Goal: Task Accomplishment & Management: Complete application form

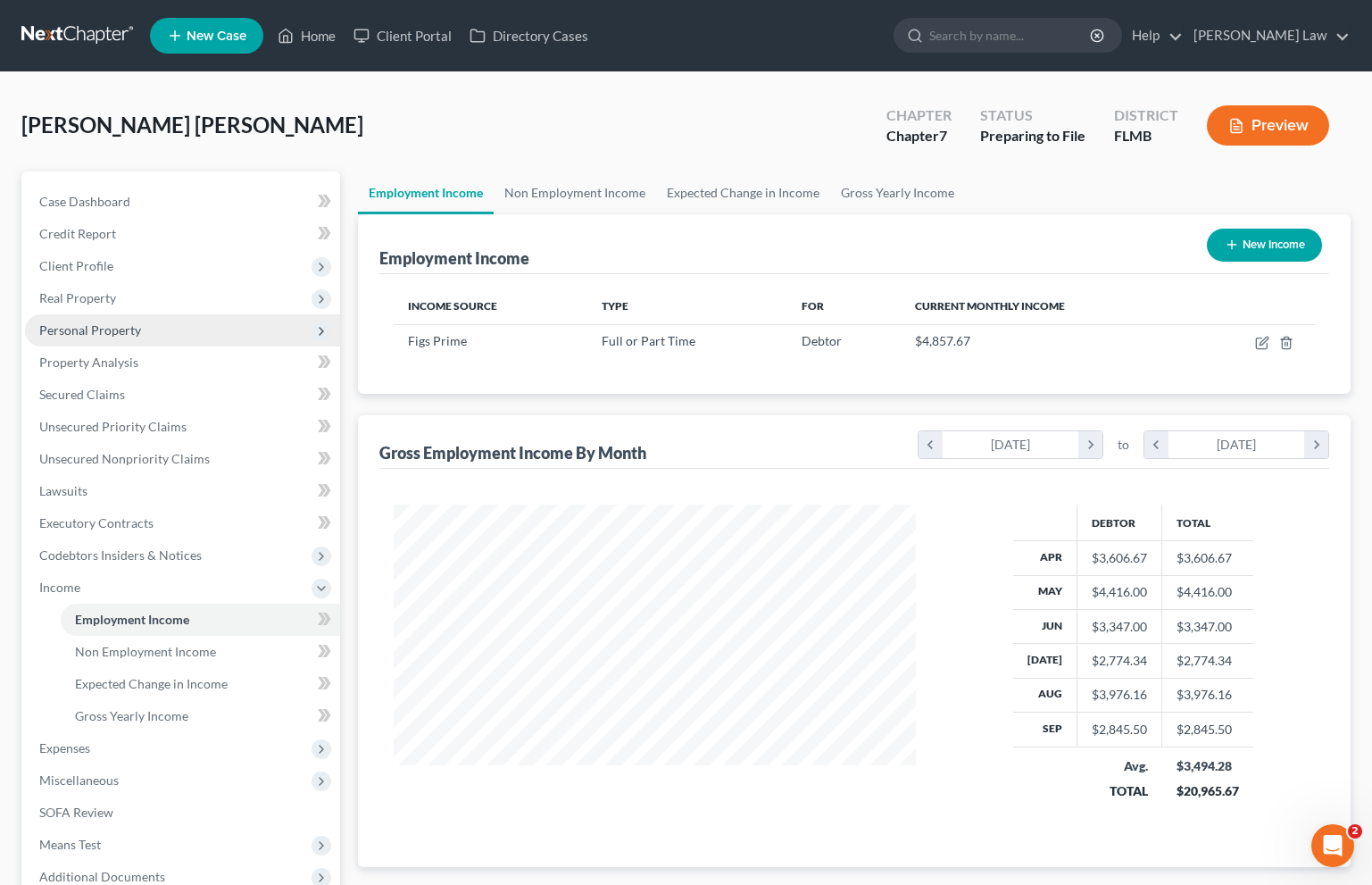
scroll to position [319, 558]
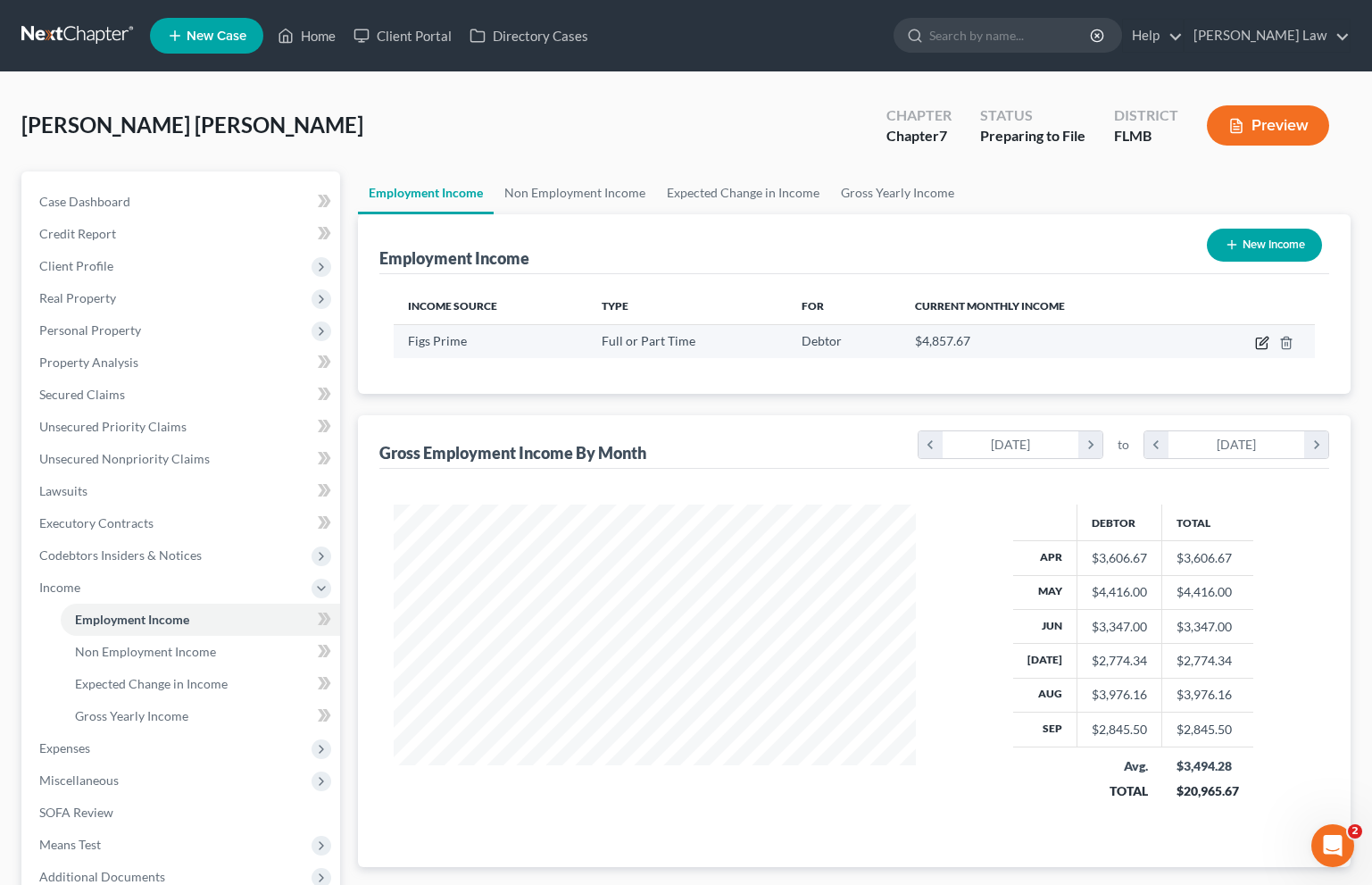
click at [1263, 348] on icon "button" at bounding box center [1262, 344] width 11 height 11
select select "0"
select select "9"
select select "3"
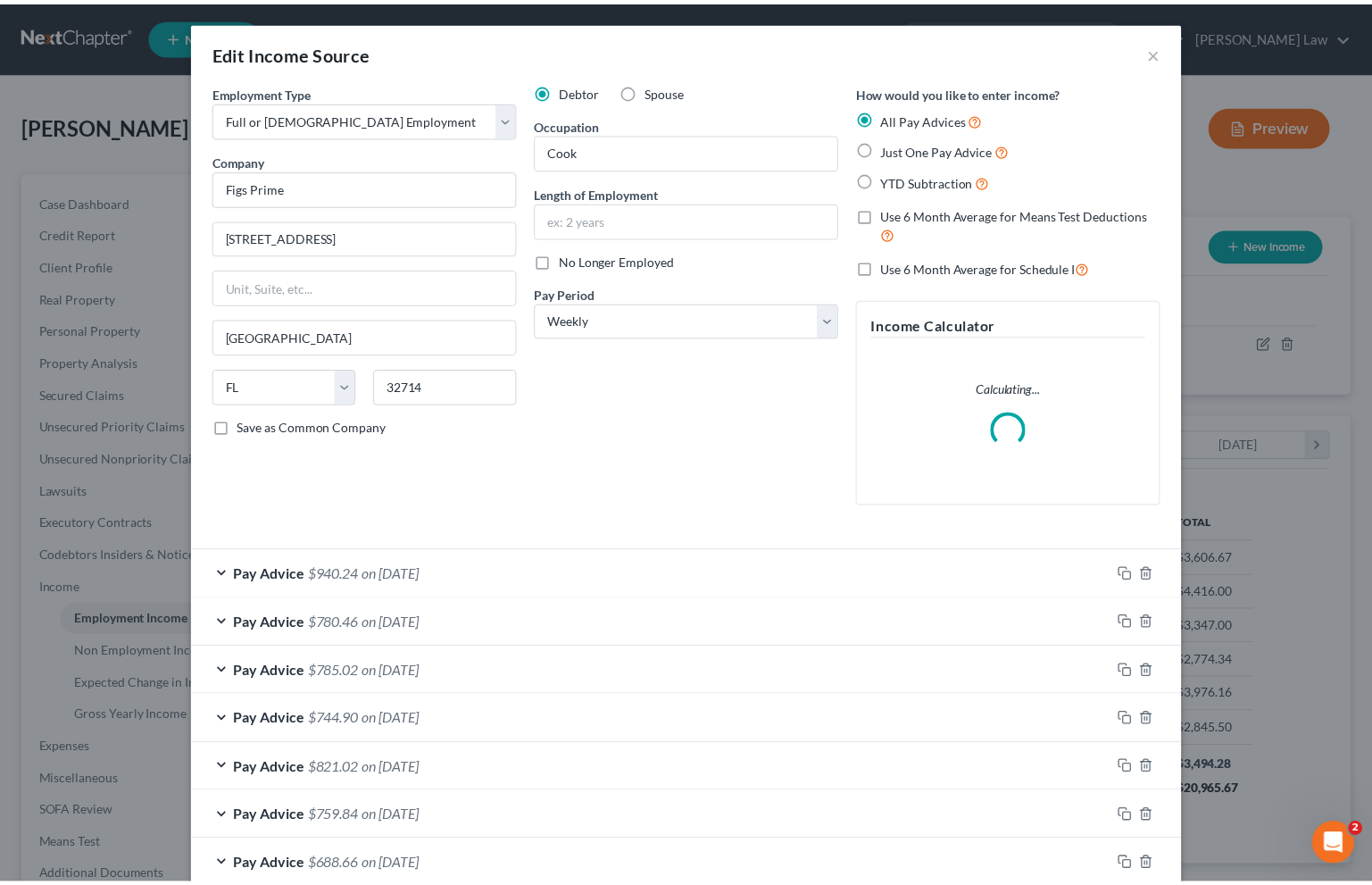
scroll to position [319, 563]
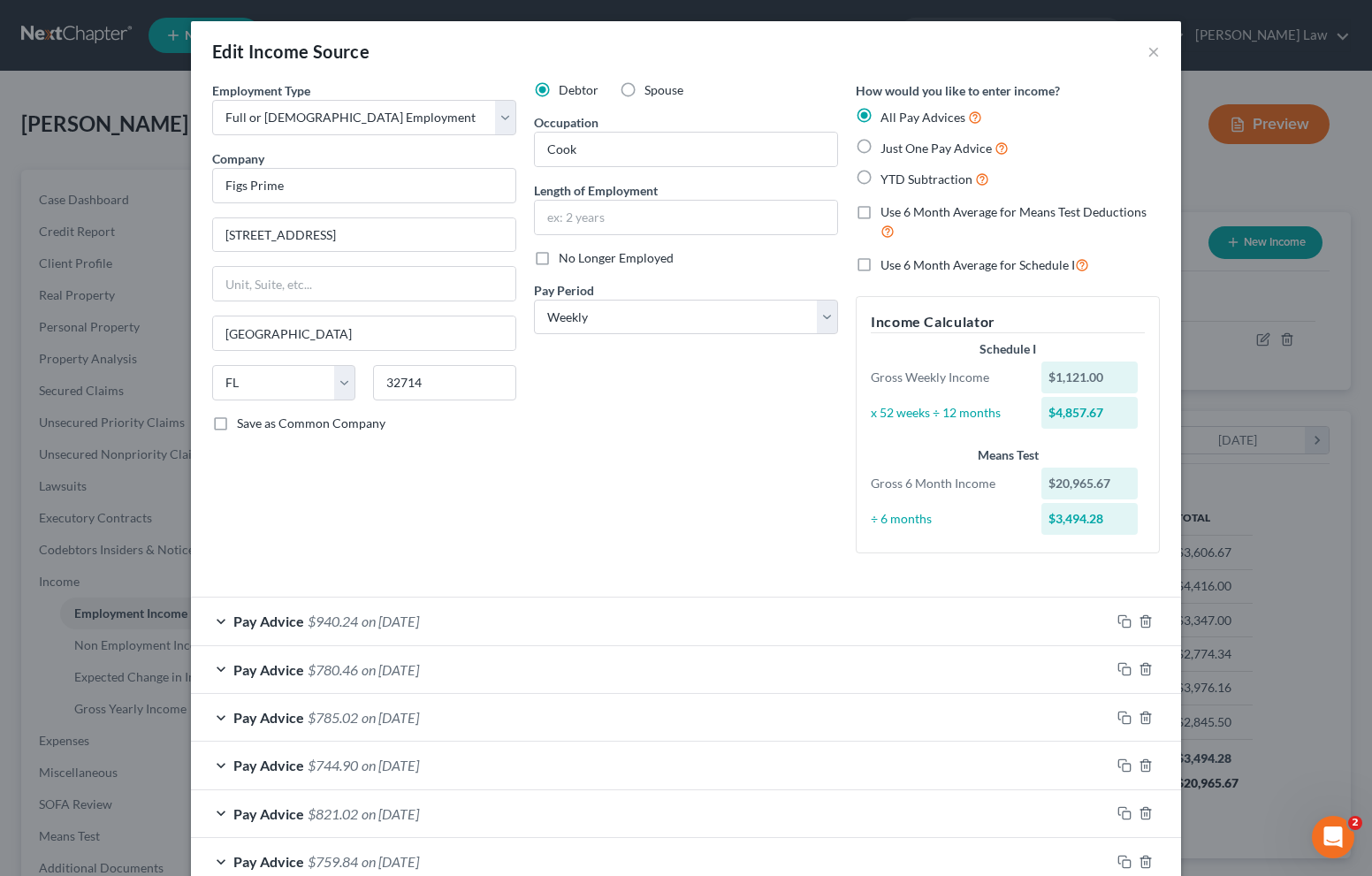
click at [1154, 54] on div "Edit Income Source ×" at bounding box center [686, 51] width 990 height 60
click at [1148, 50] on button "×" at bounding box center [1154, 51] width 13 height 21
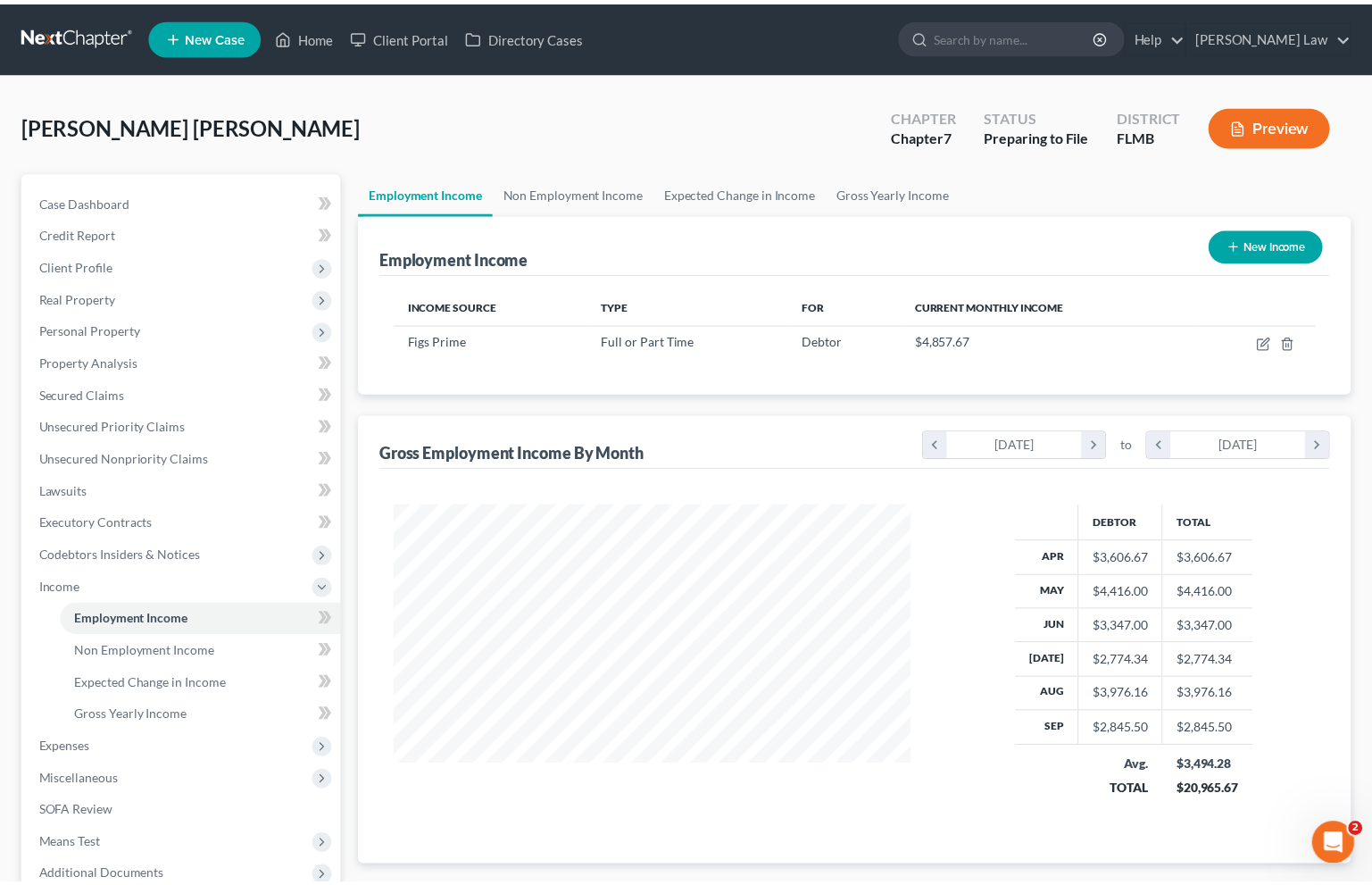
scroll to position [892419, 892195]
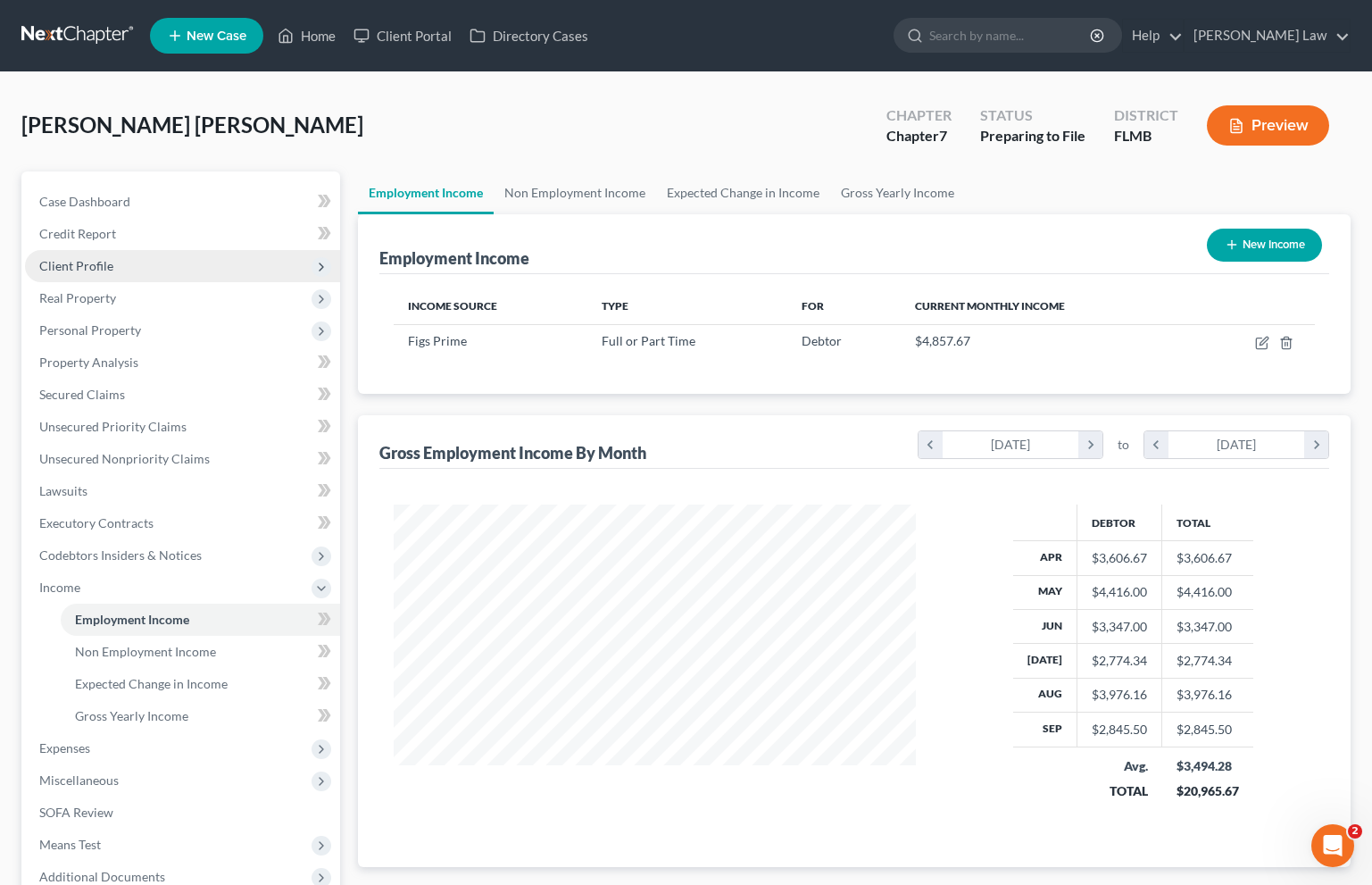
click at [68, 268] on span "Client Profile" at bounding box center [76, 265] width 74 height 16
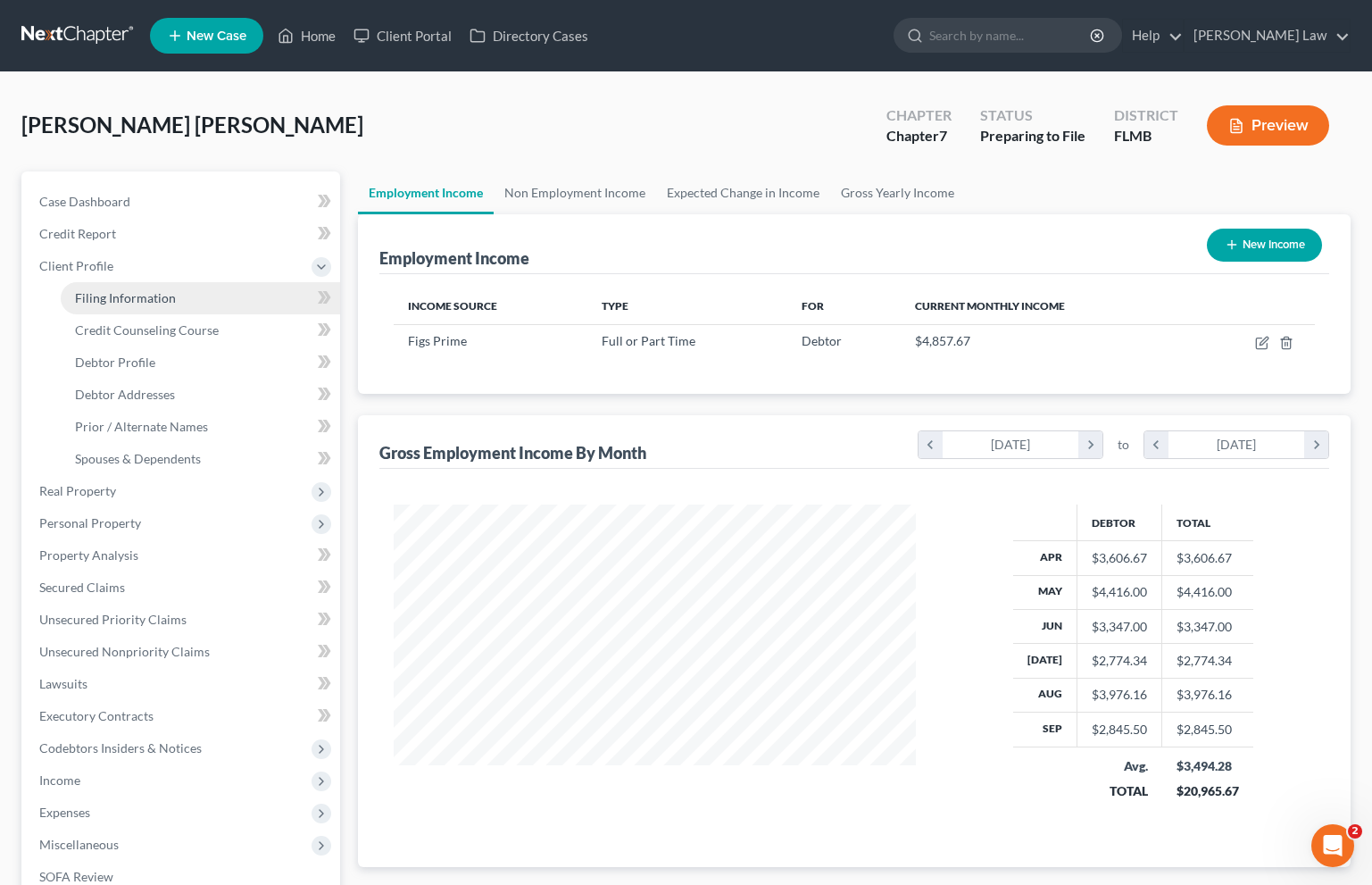
click at [90, 305] on link "Filing Information" at bounding box center [200, 298] width 280 height 32
select select "1"
select select "0"
select select "15"
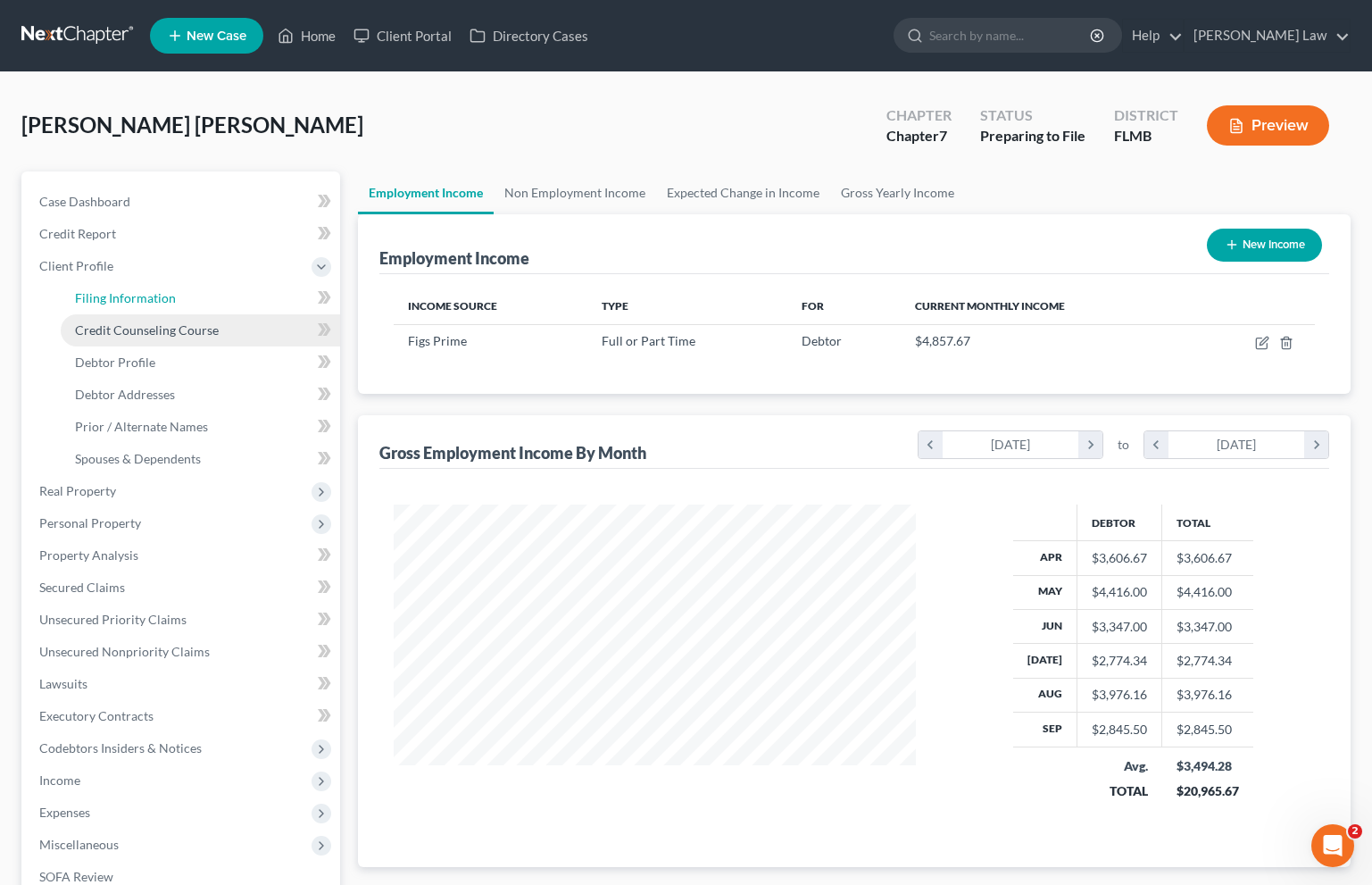
select select "0"
select select "9"
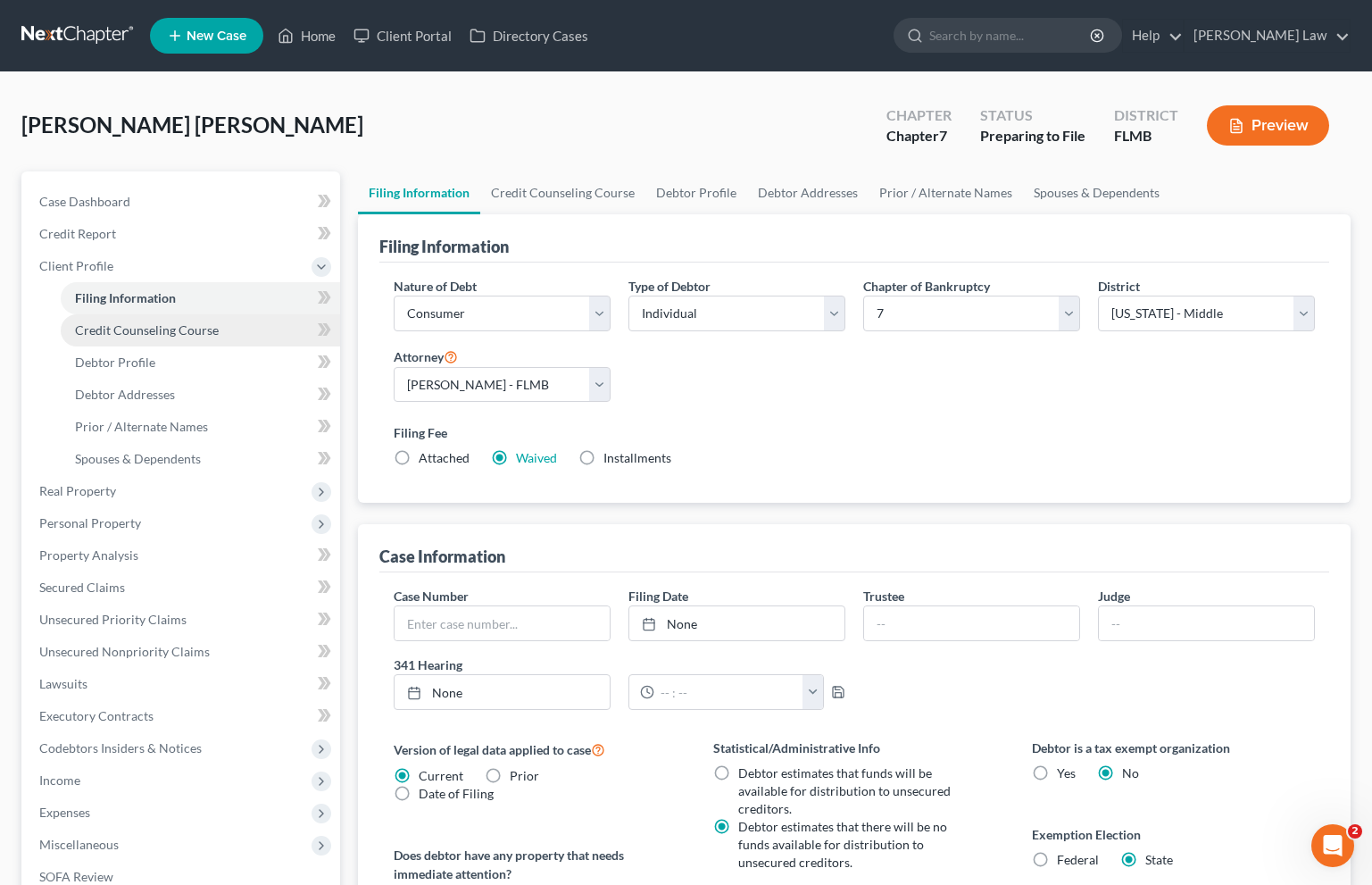
click at [101, 331] on span "Credit Counseling Course" at bounding box center [147, 329] width 144 height 16
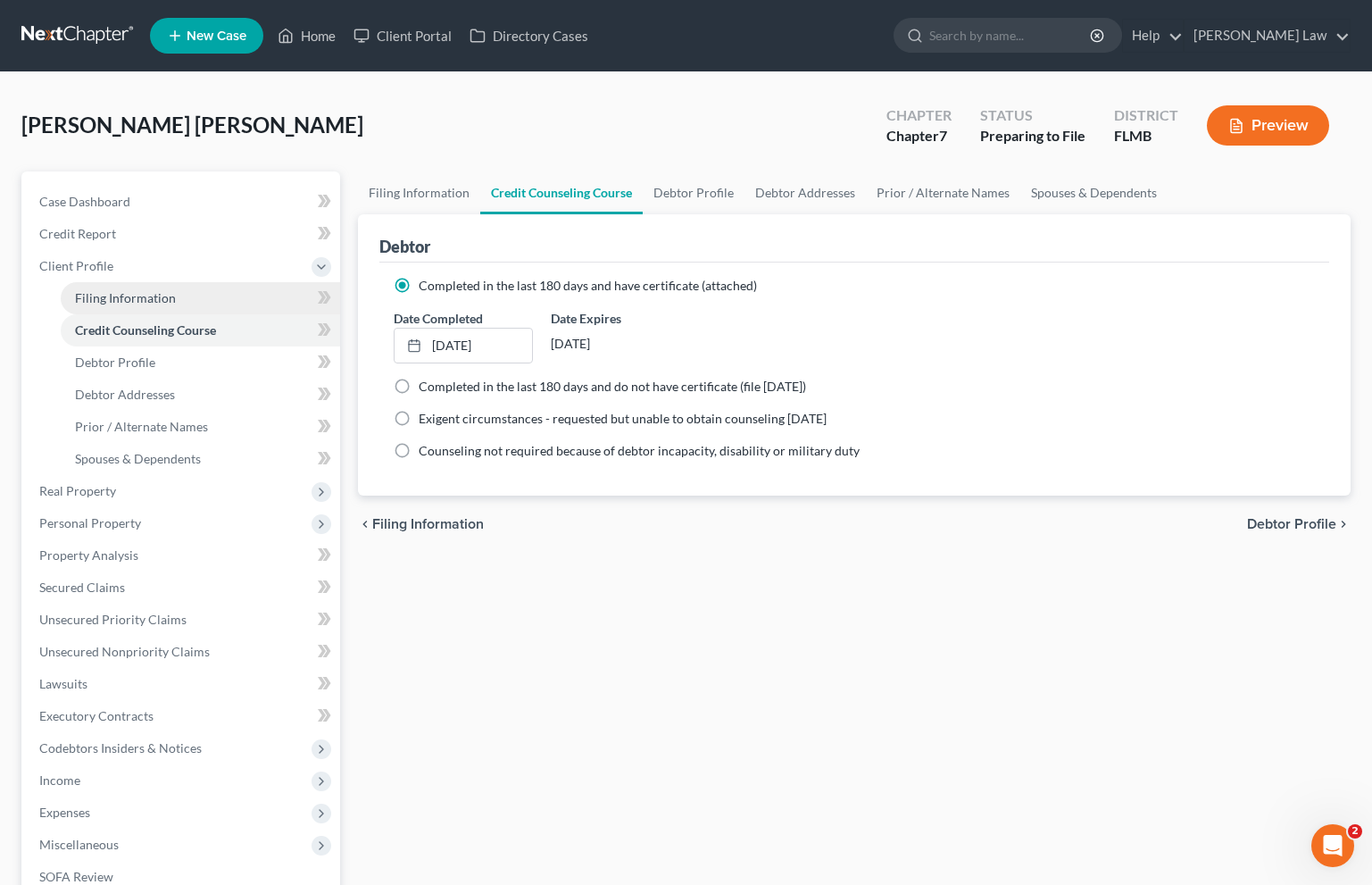
click at [115, 303] on span "Filing Information" at bounding box center [126, 297] width 101 height 16
select select "1"
select select "0"
select select "15"
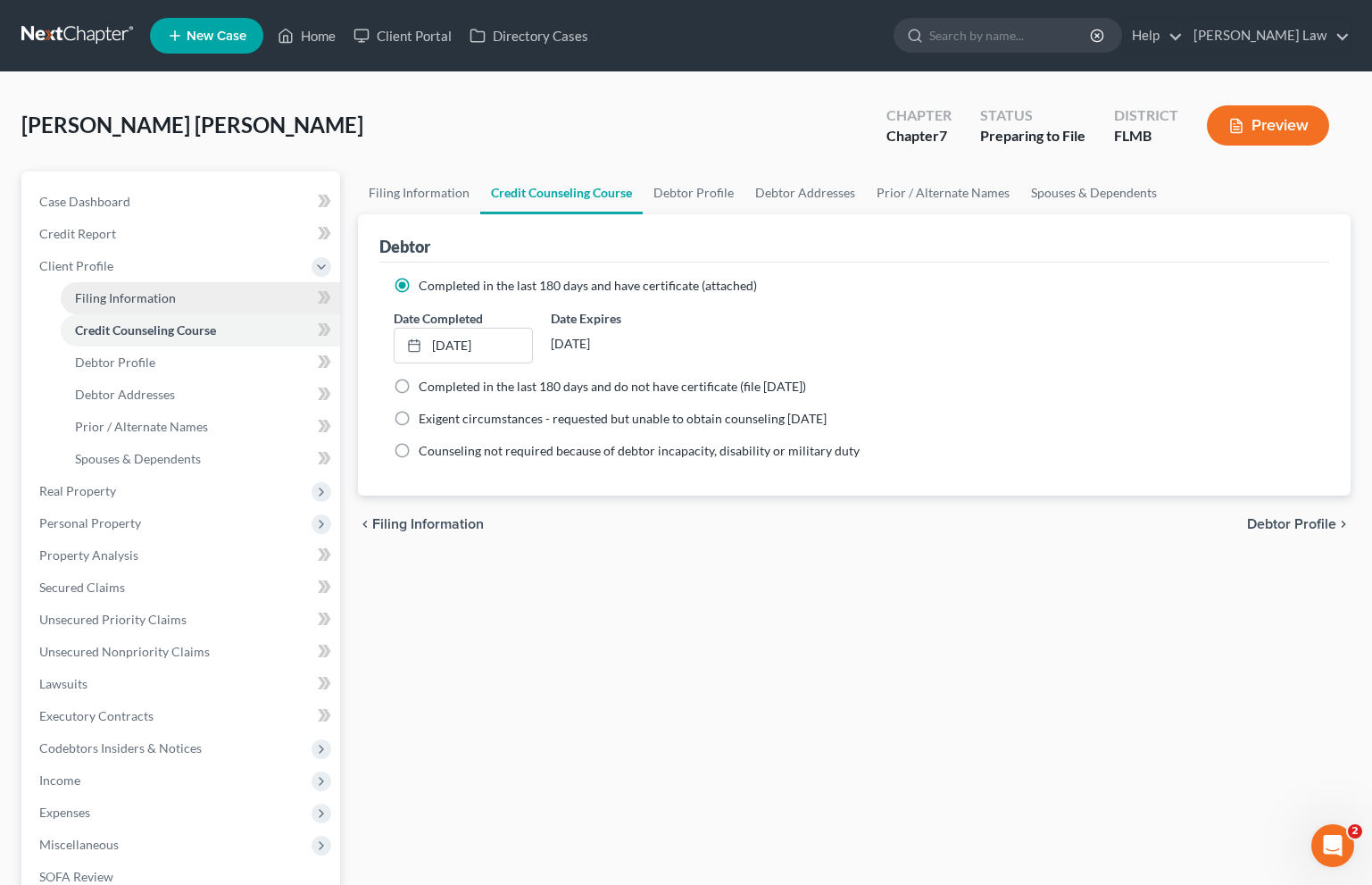
select select "0"
select select "9"
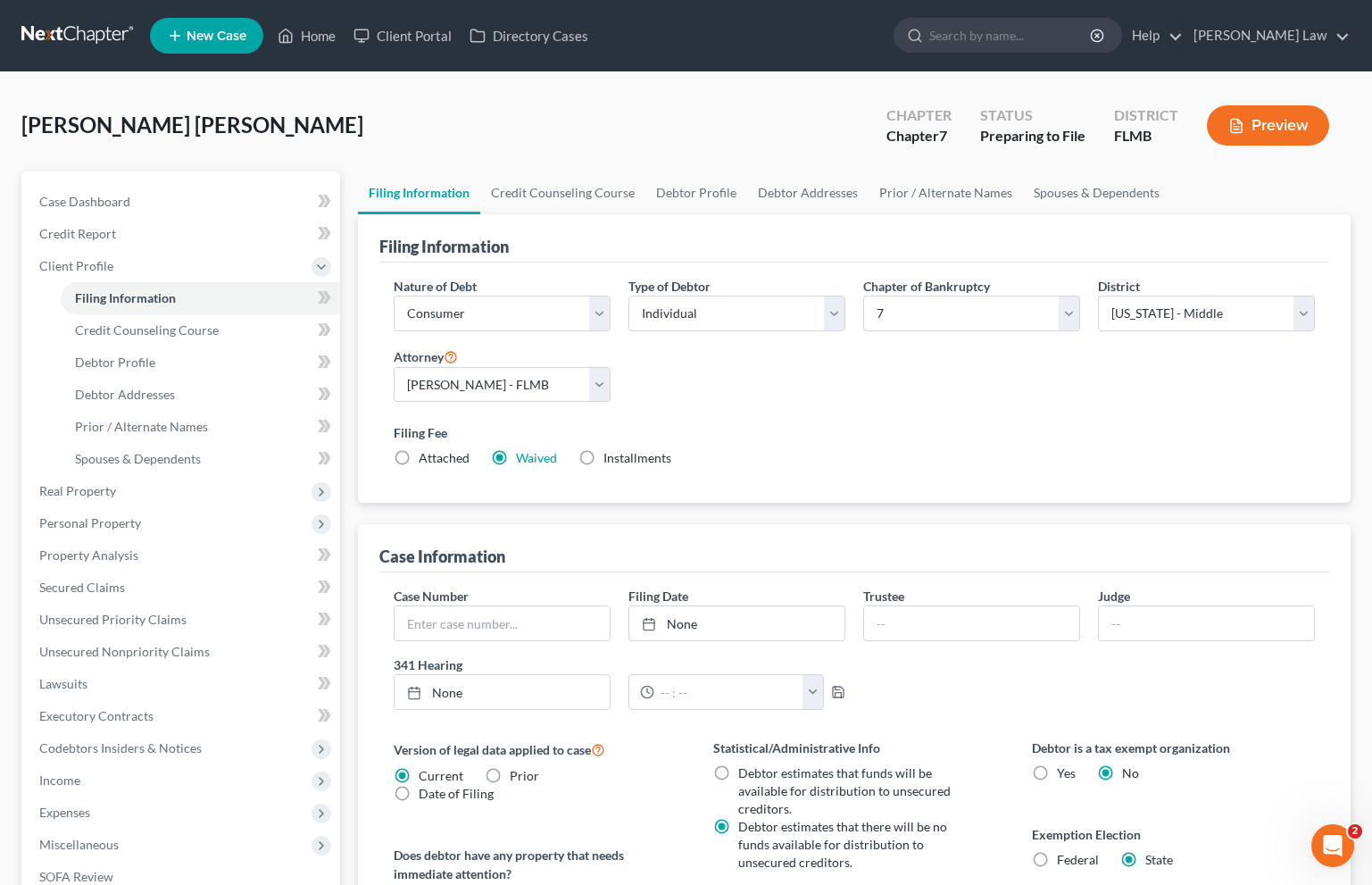
click at [787, 451] on div "Filing Fee Attached Waived Waived Installments Installments" at bounding box center [854, 445] width 922 height 44
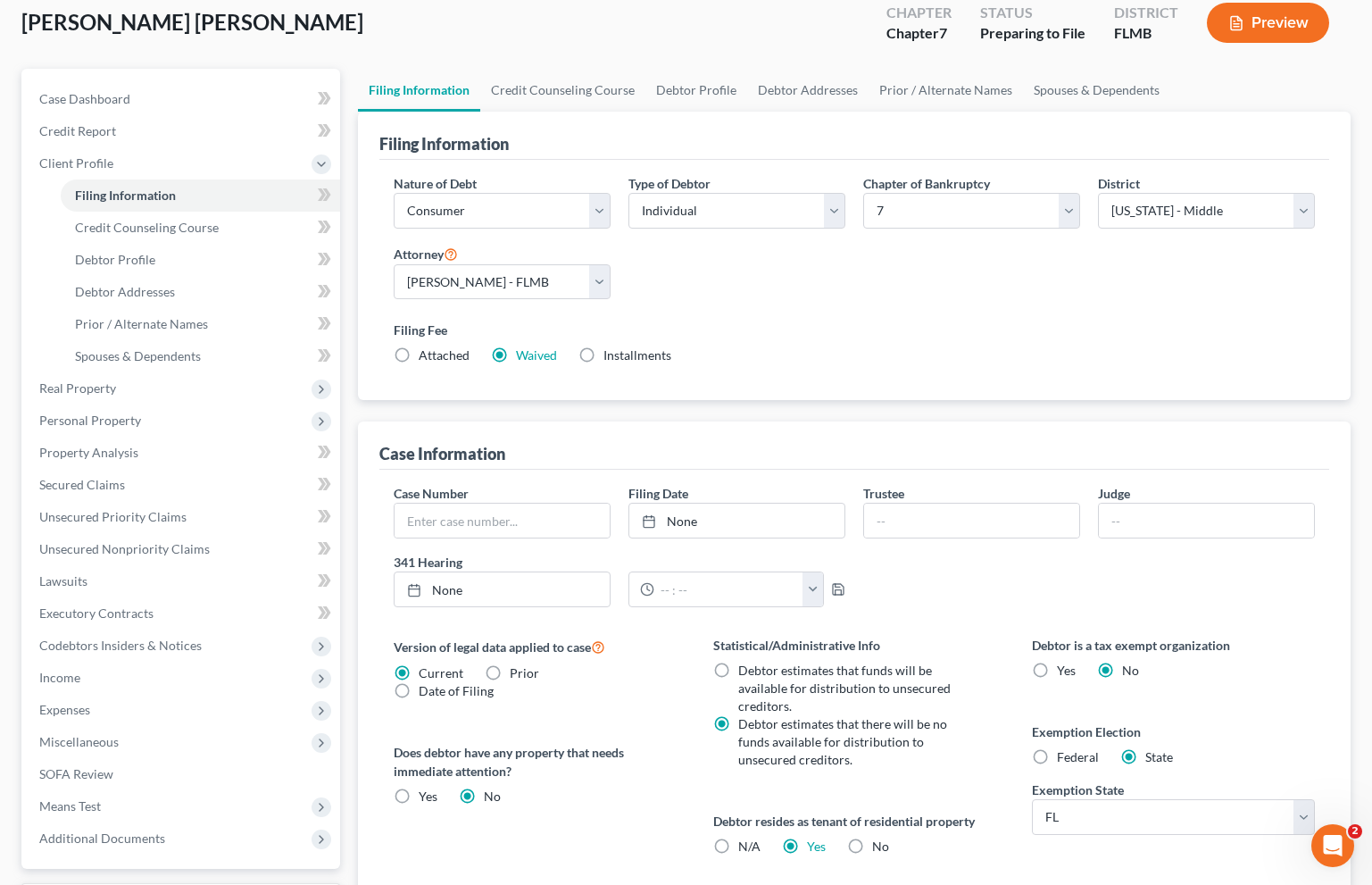
scroll to position [345, 0]
